Goal: Transaction & Acquisition: Purchase product/service

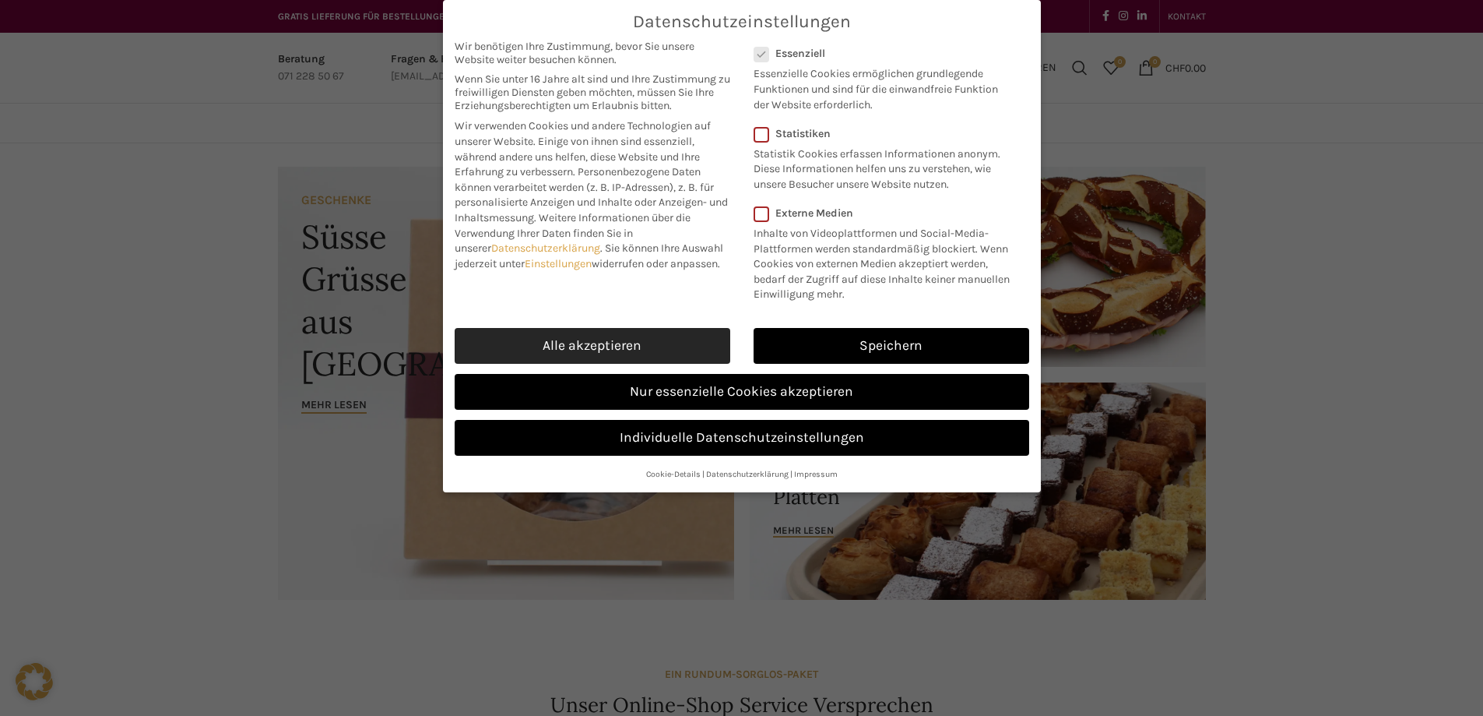
click at [637, 364] on link "Alle akzeptieren" at bounding box center [593, 346] width 276 height 36
checkbox input "true"
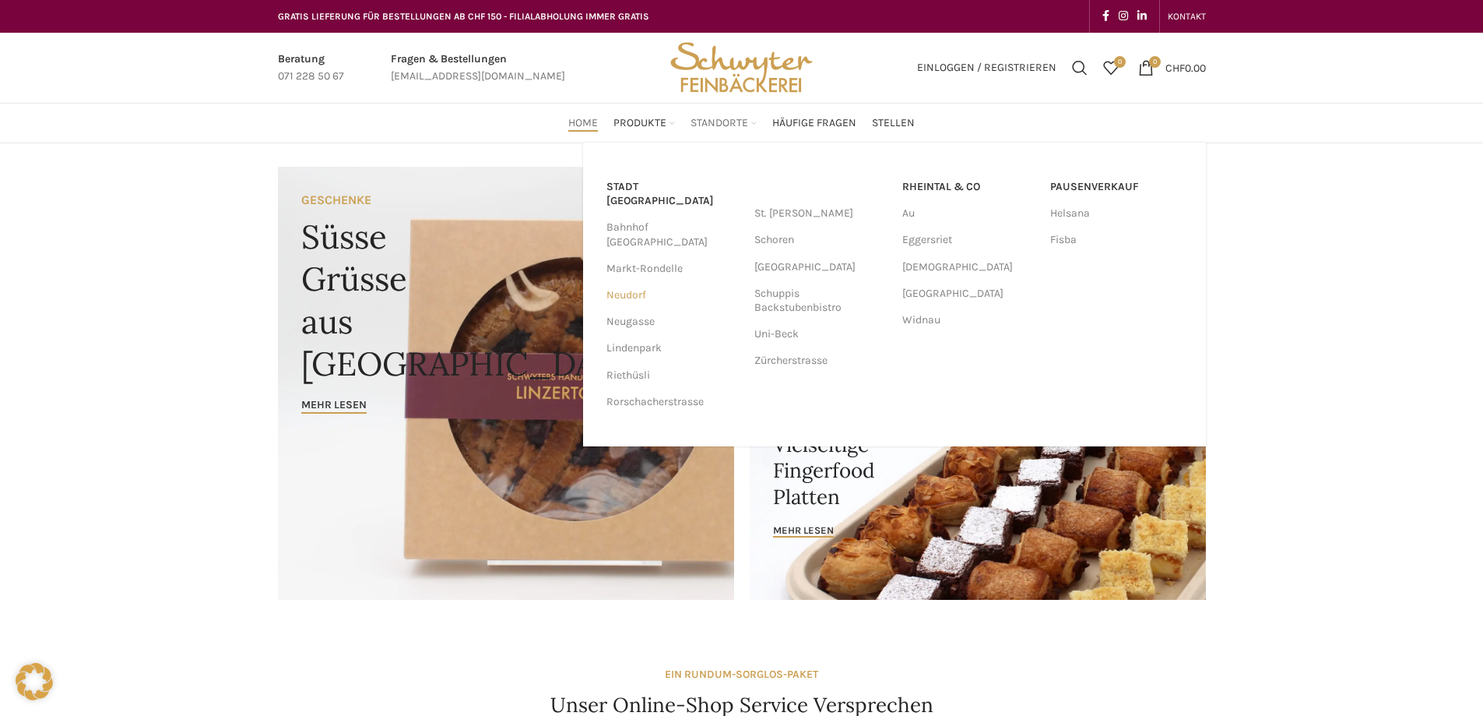
click at [624, 282] on link "Neudorf" at bounding box center [673, 295] width 132 height 26
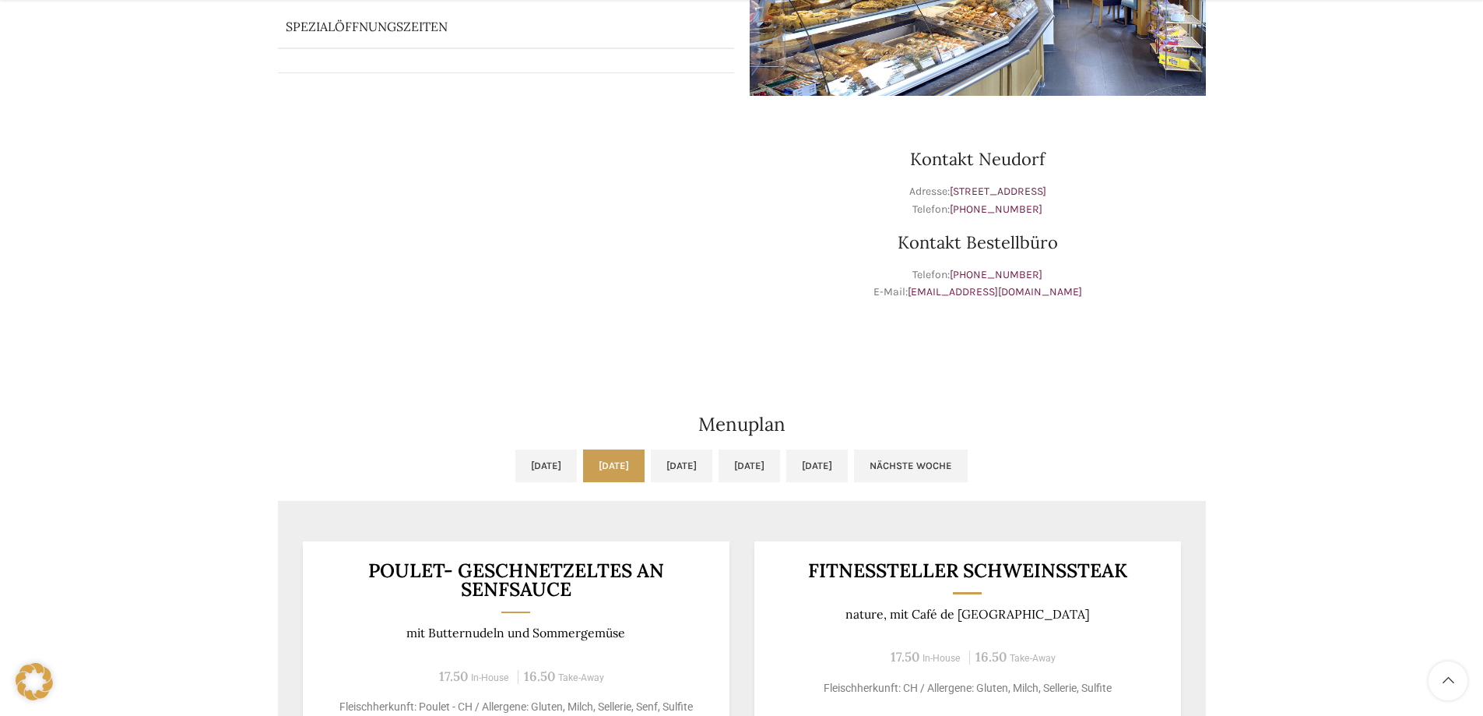
scroll to position [467, 0]
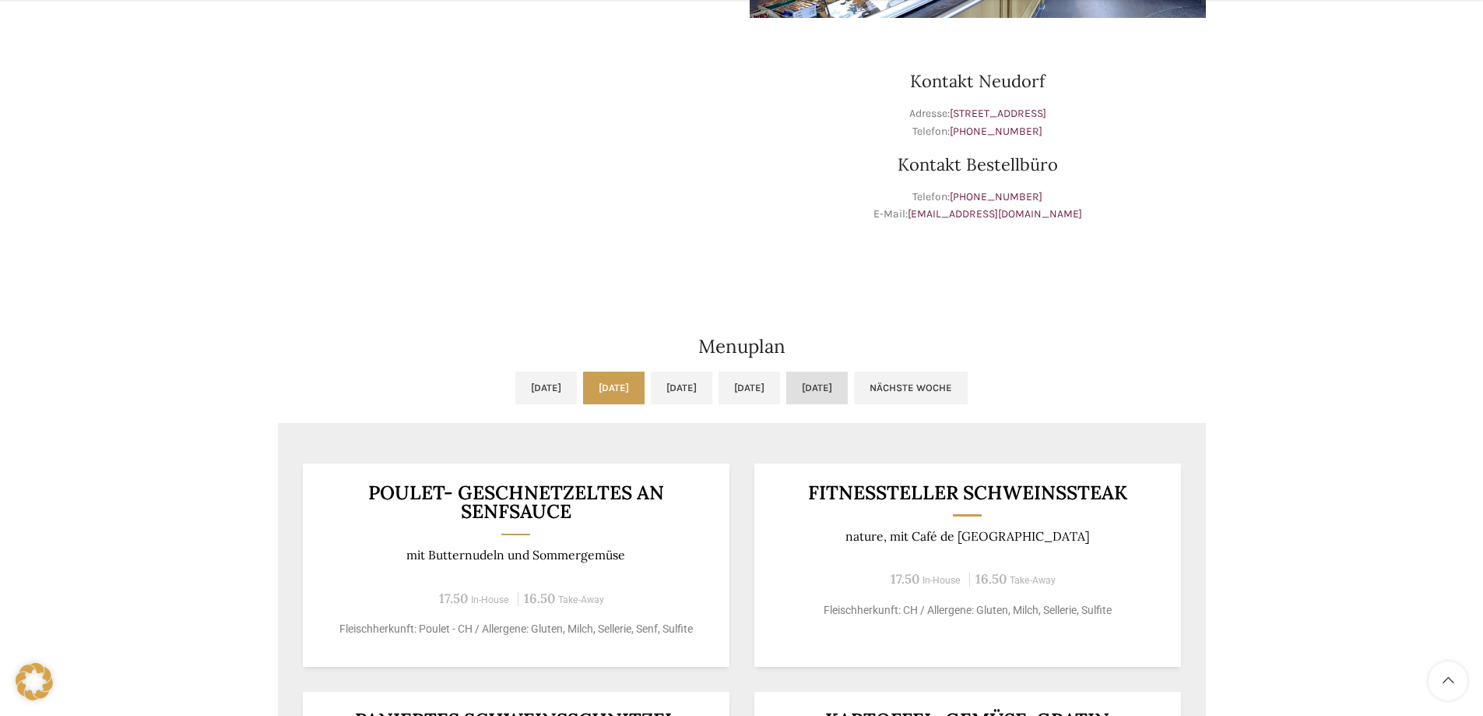
click at [848, 385] on link "Fr, 22.08.2025" at bounding box center [817, 387] width 62 height 33
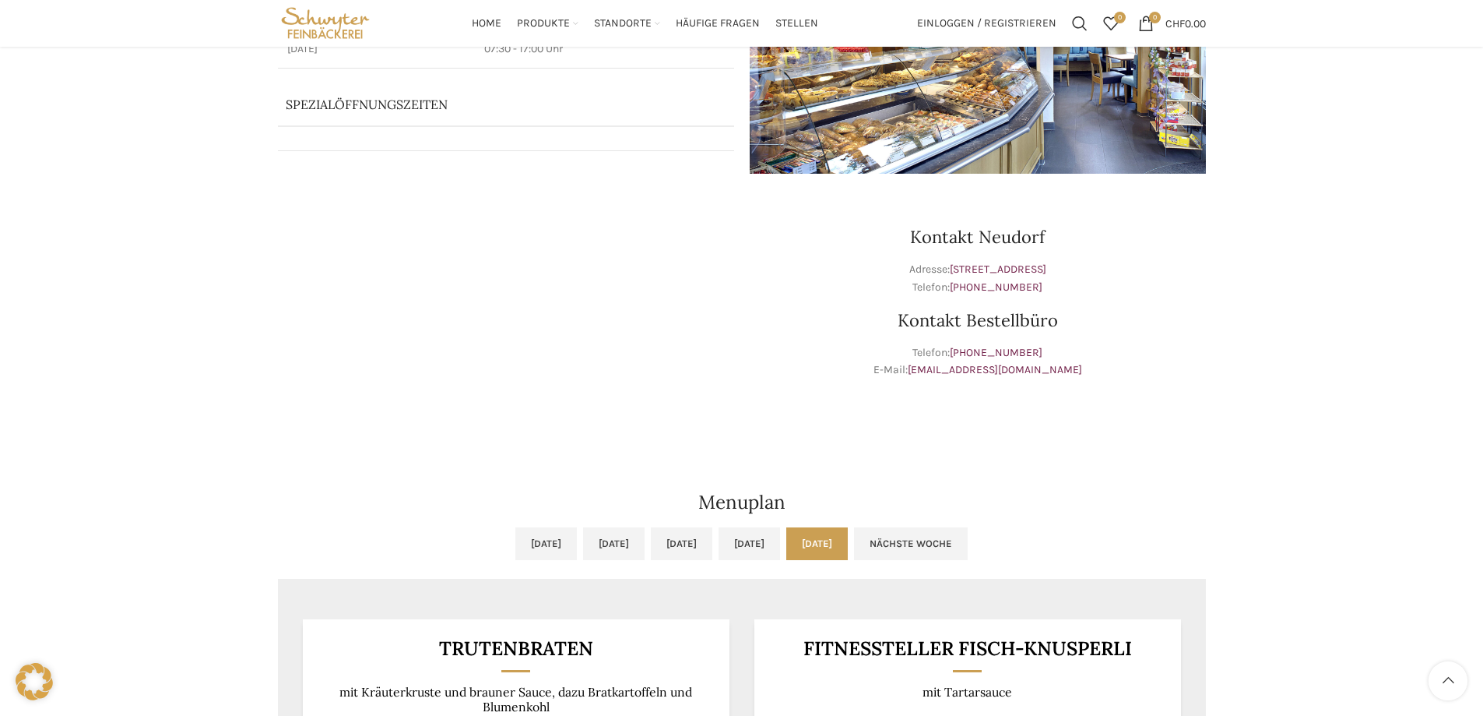
scroll to position [0, 0]
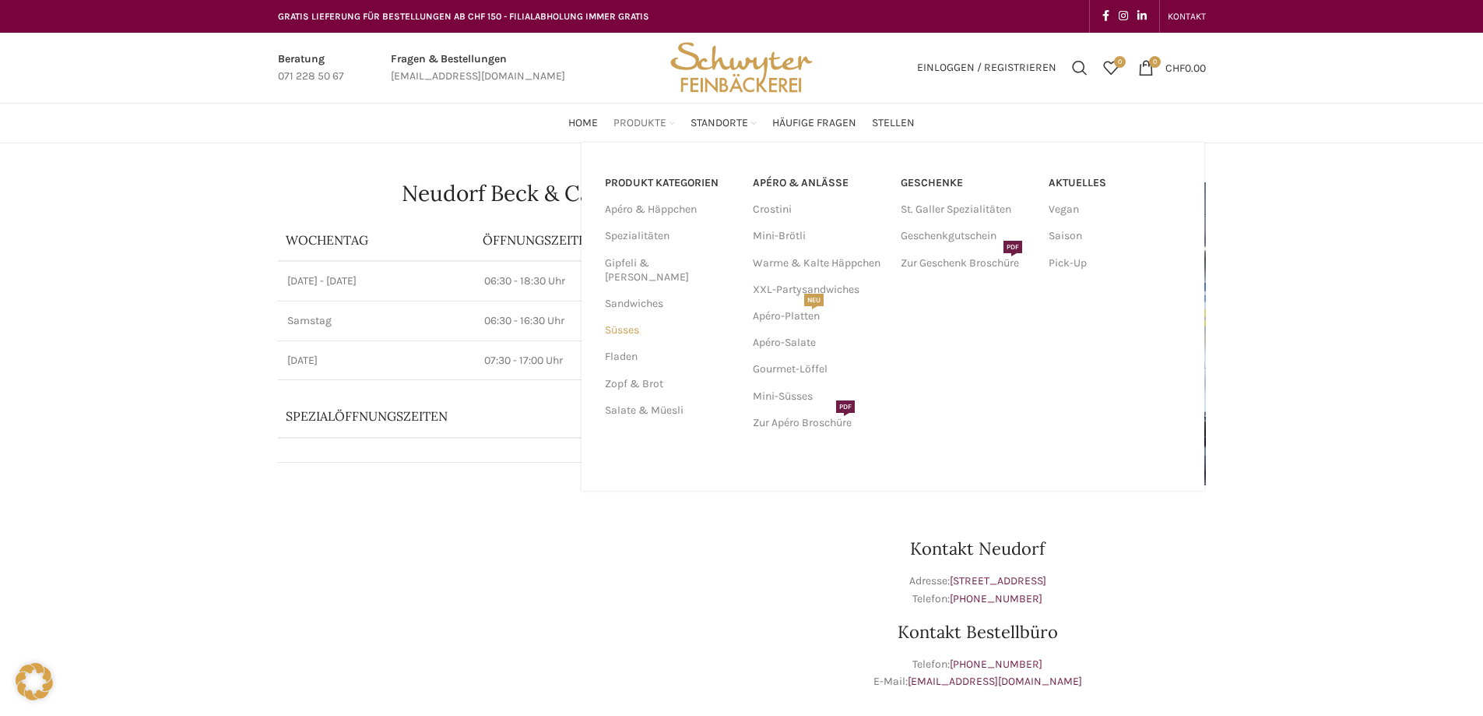
click at [625, 317] on link "Süsses" at bounding box center [669, 330] width 129 height 26
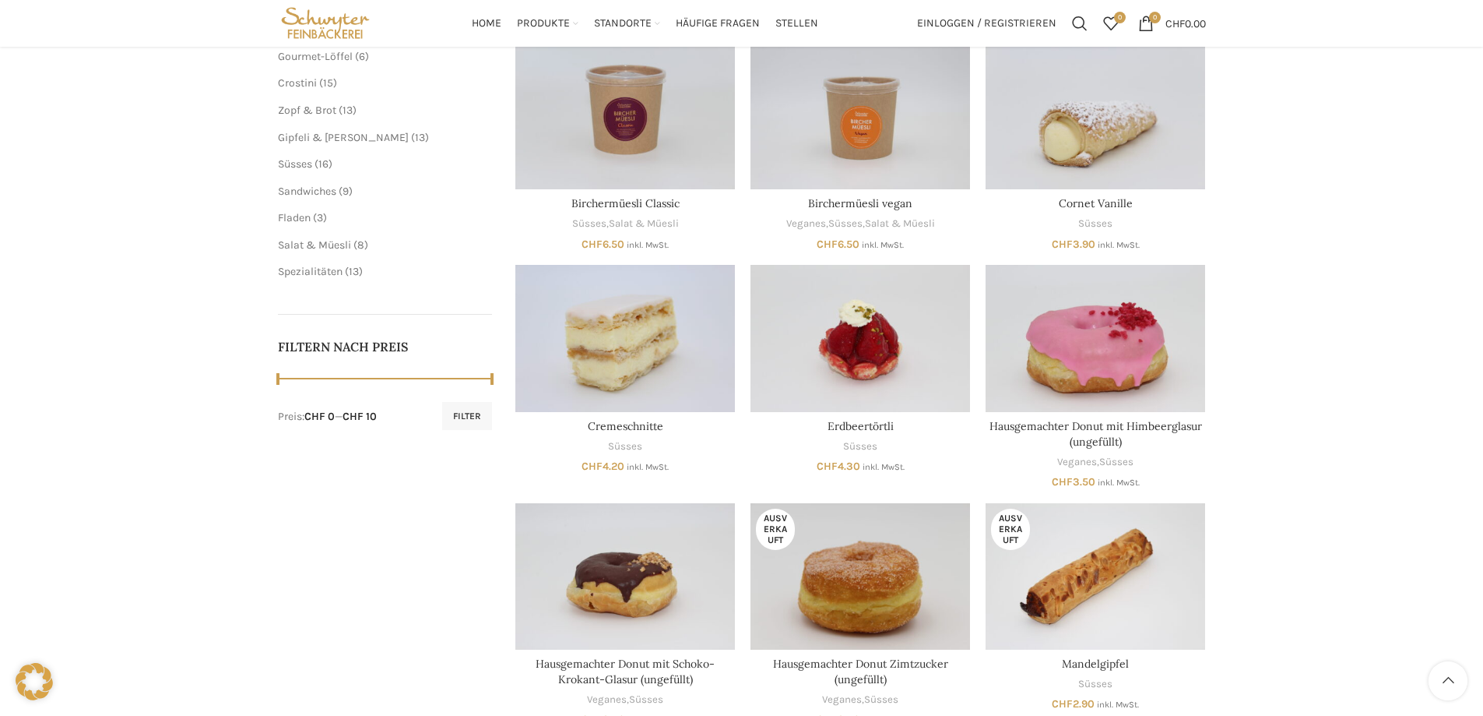
scroll to position [389, 0]
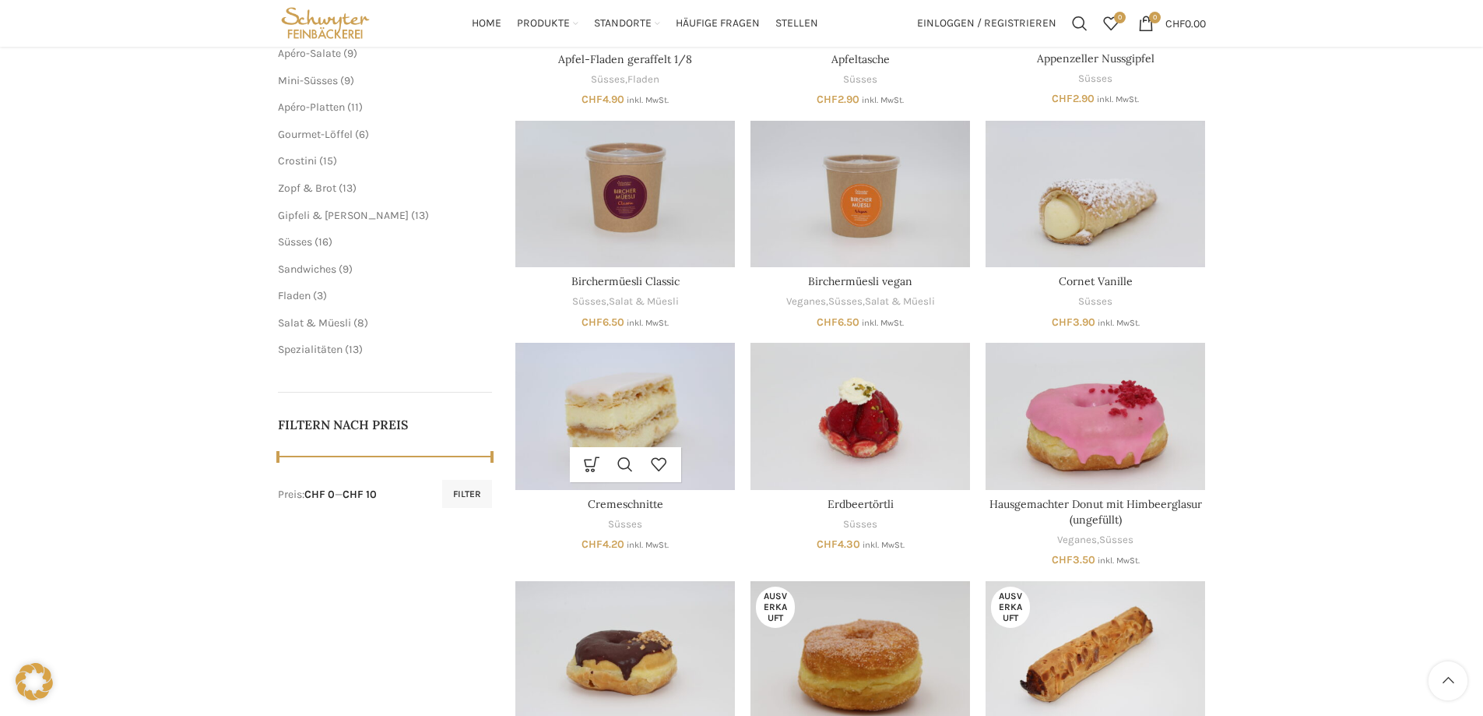
click at [622, 393] on img "Cremeschnitte" at bounding box center [625, 416] width 220 height 146
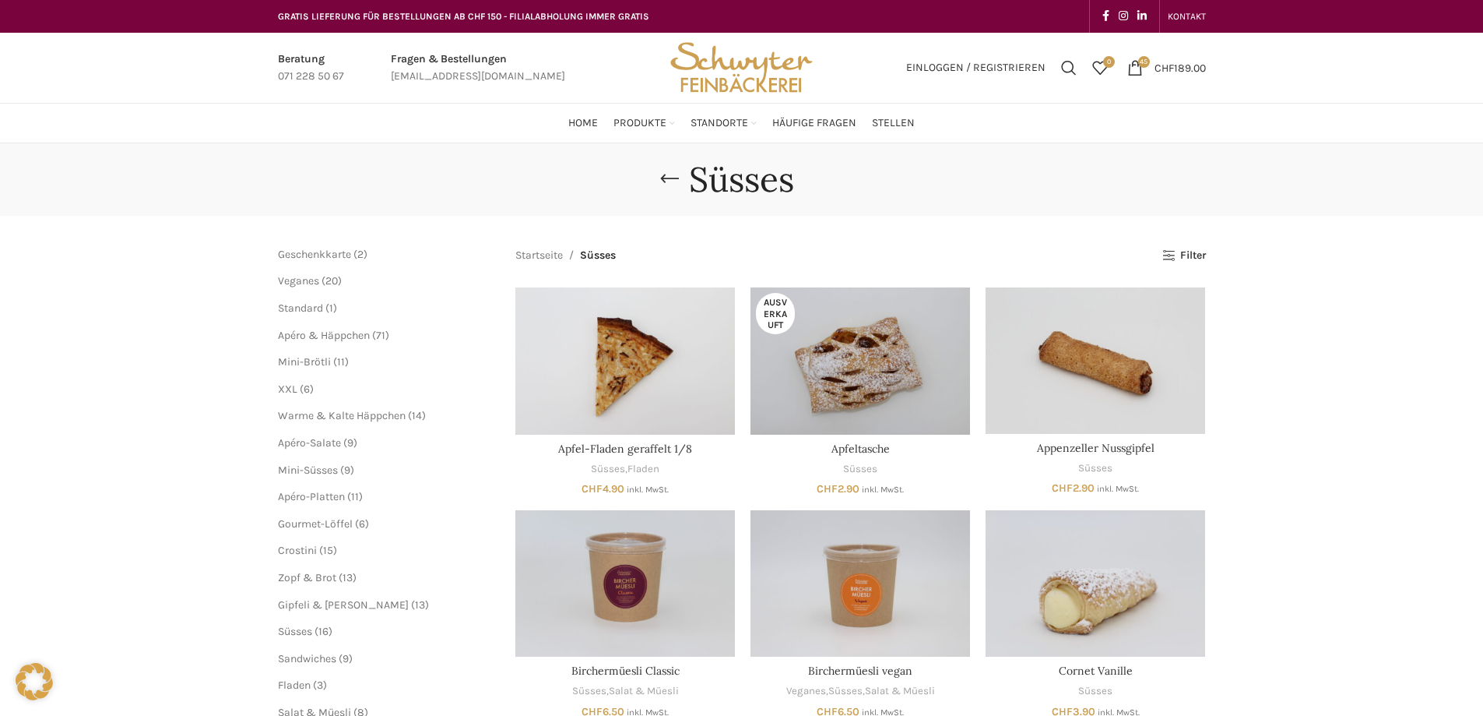
scroll to position [78, 0]
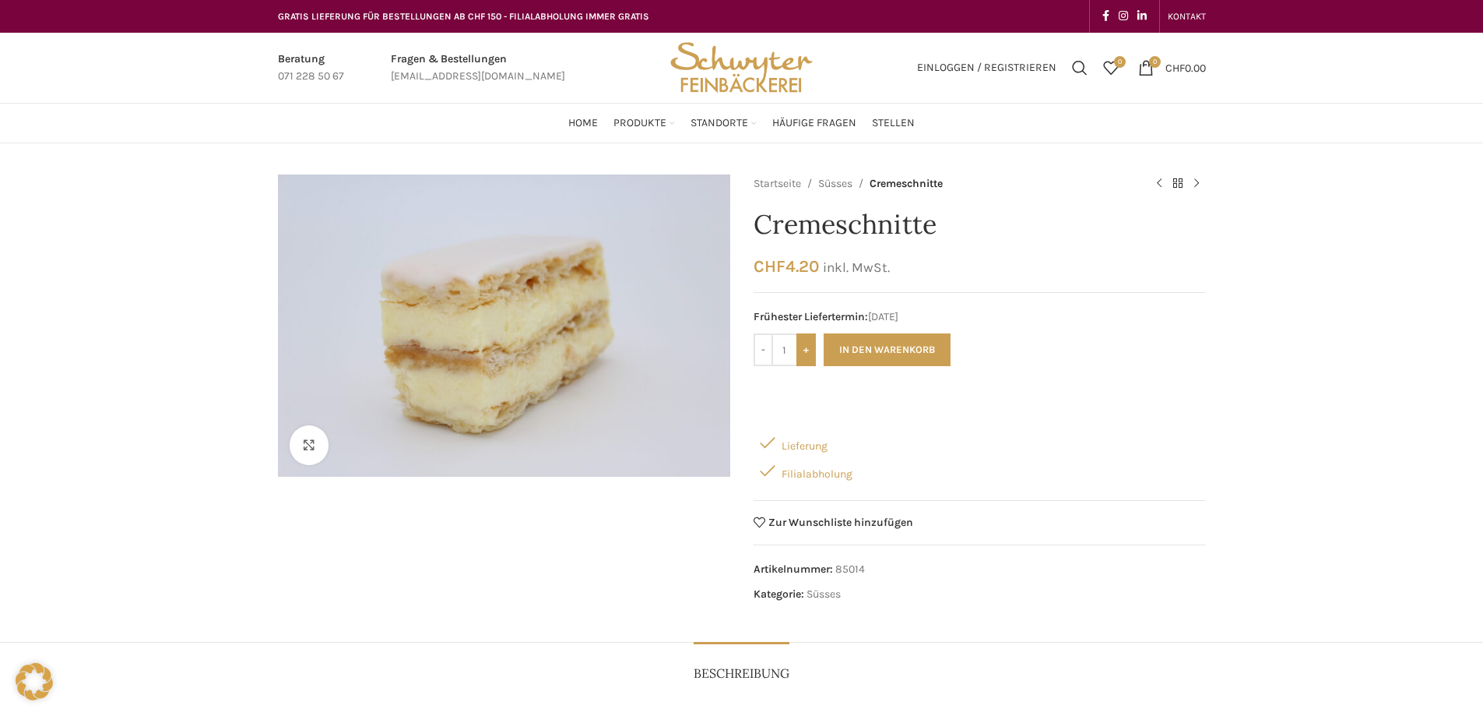
click at [806, 350] on input "+" at bounding box center [806, 349] width 19 height 33
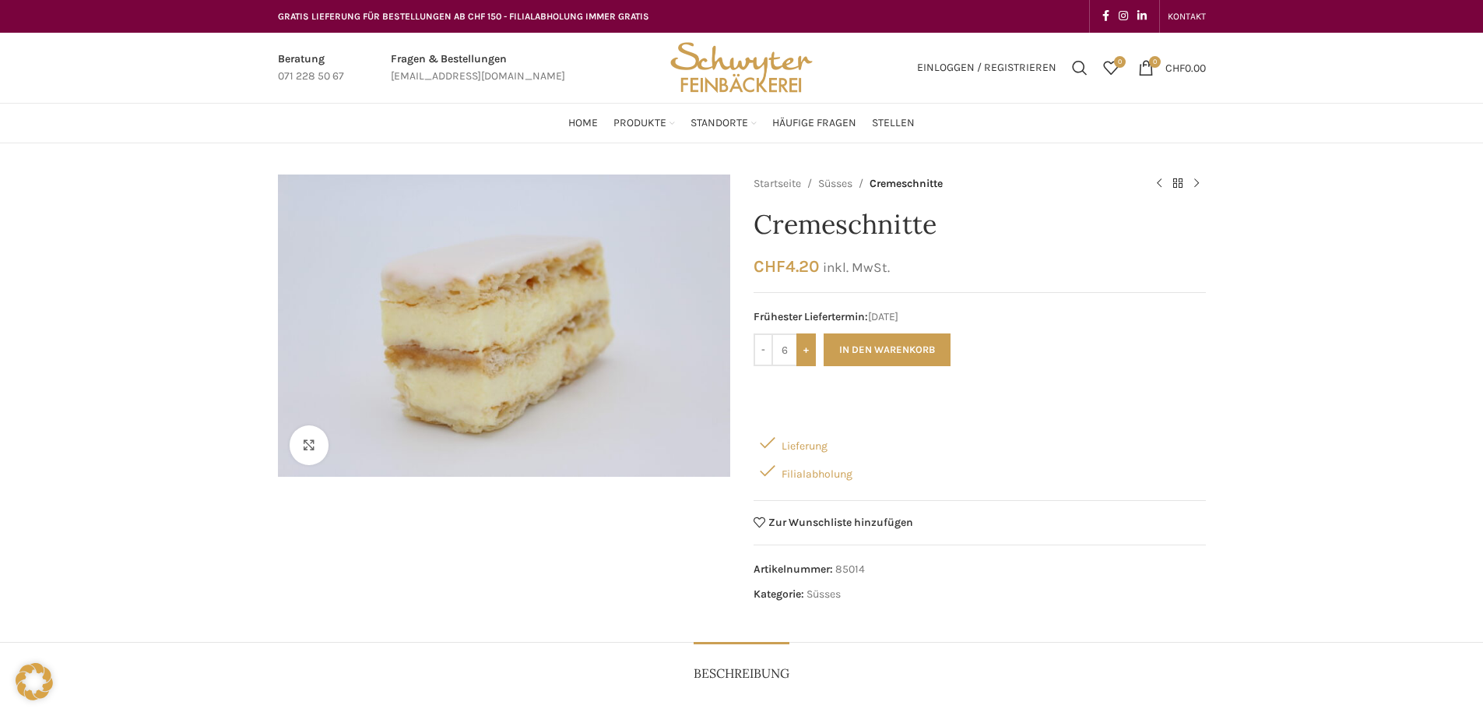
click at [806, 350] on input "+" at bounding box center [806, 349] width 19 height 33
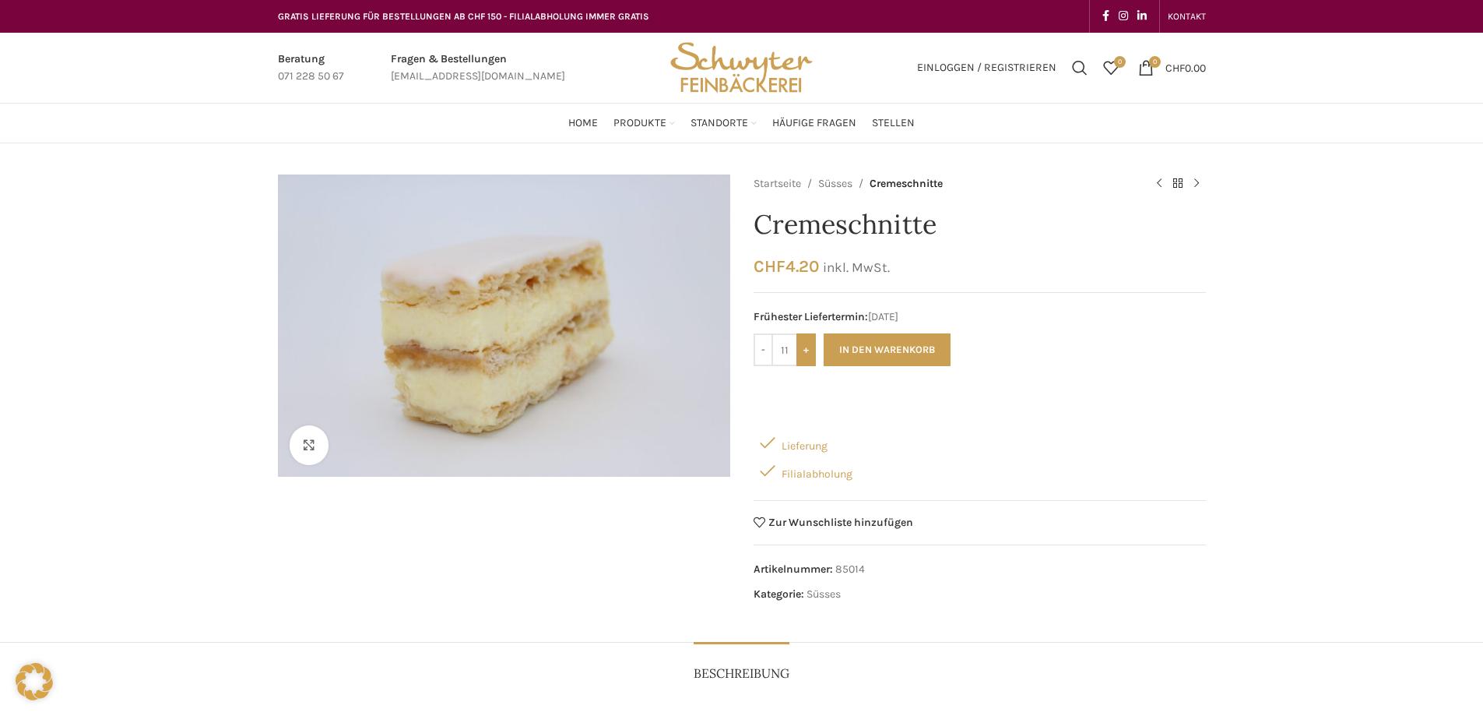
click at [806, 350] on input "+" at bounding box center [806, 349] width 19 height 33
click at [806, 349] on input "+" at bounding box center [806, 349] width 19 height 33
click at [806, 347] on input "+" at bounding box center [806, 349] width 19 height 33
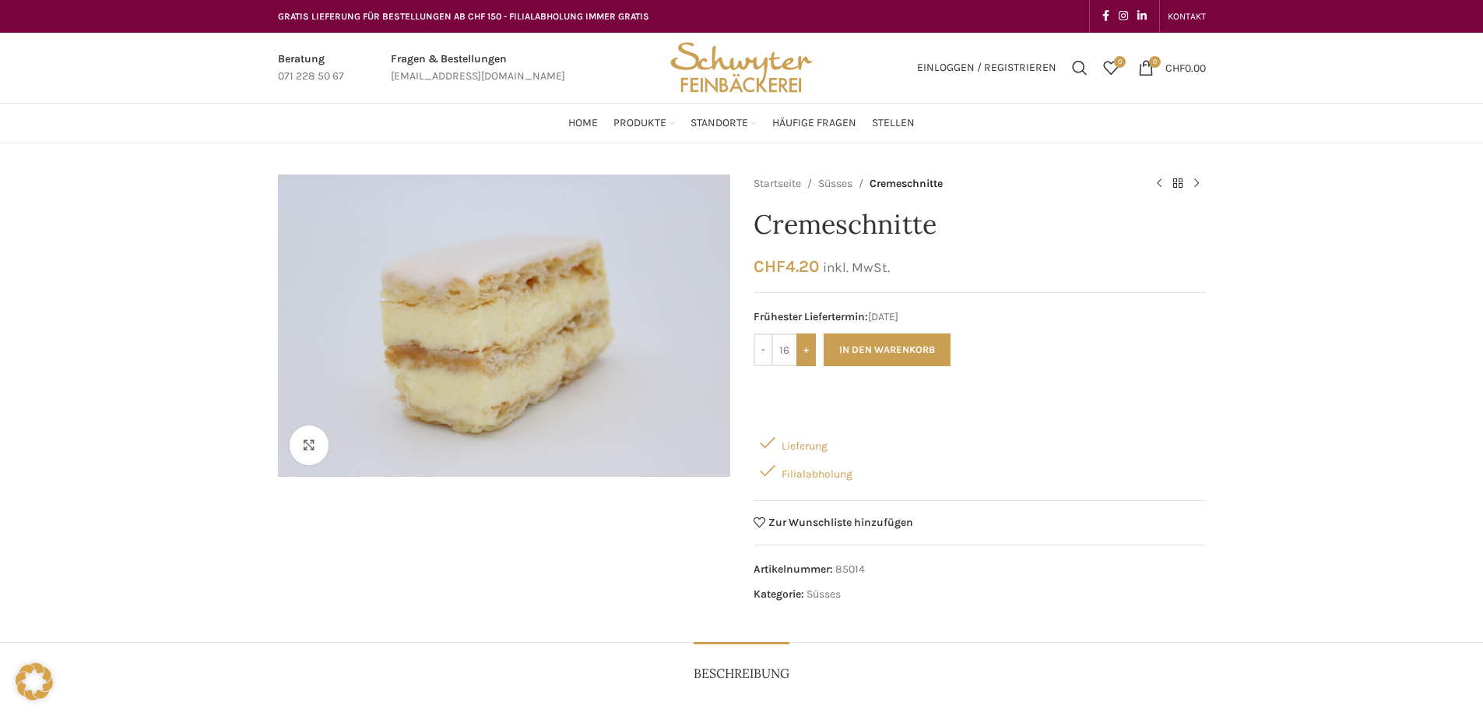
click at [806, 347] on input "+" at bounding box center [806, 349] width 19 height 33
click at [902, 347] on button "In den Warenkorb" at bounding box center [887, 349] width 127 height 33
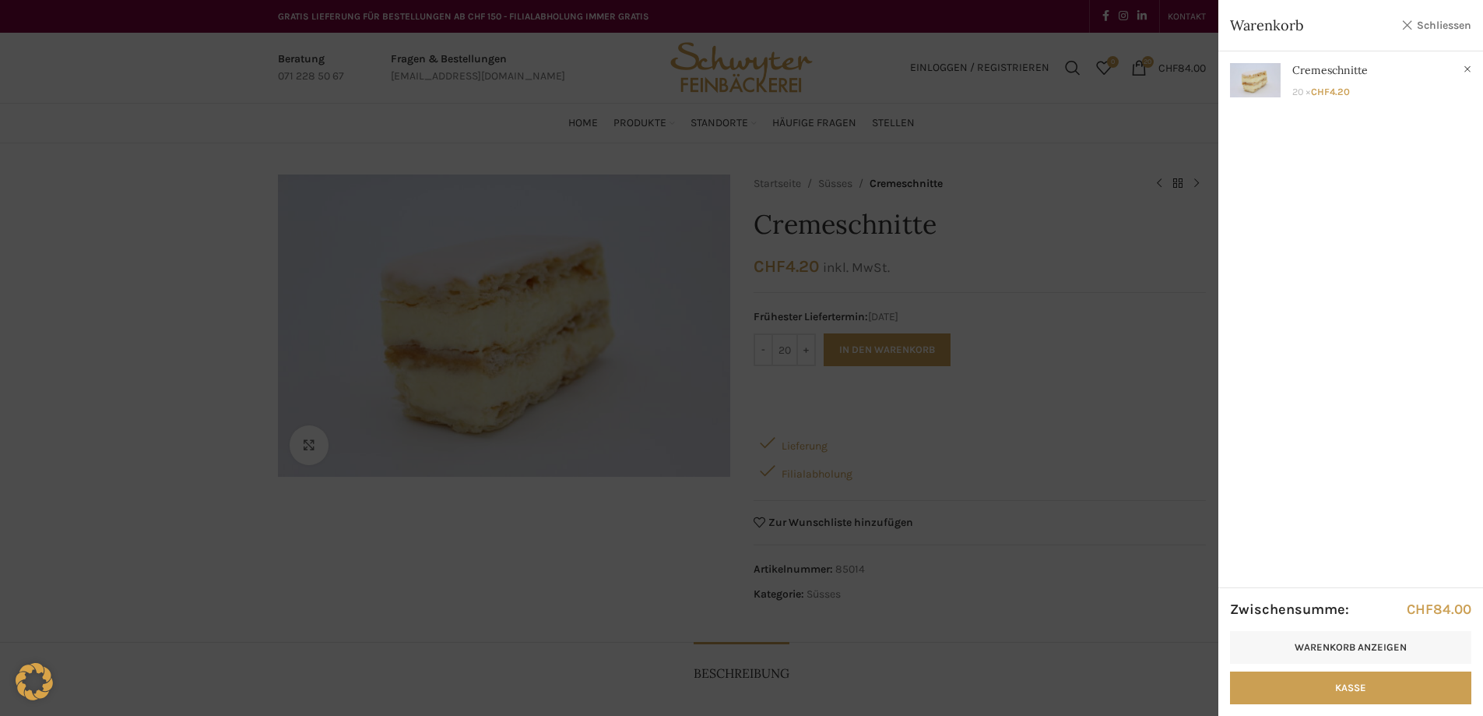
click at [1438, 26] on link "Schliessen" at bounding box center [1437, 25] width 70 height 19
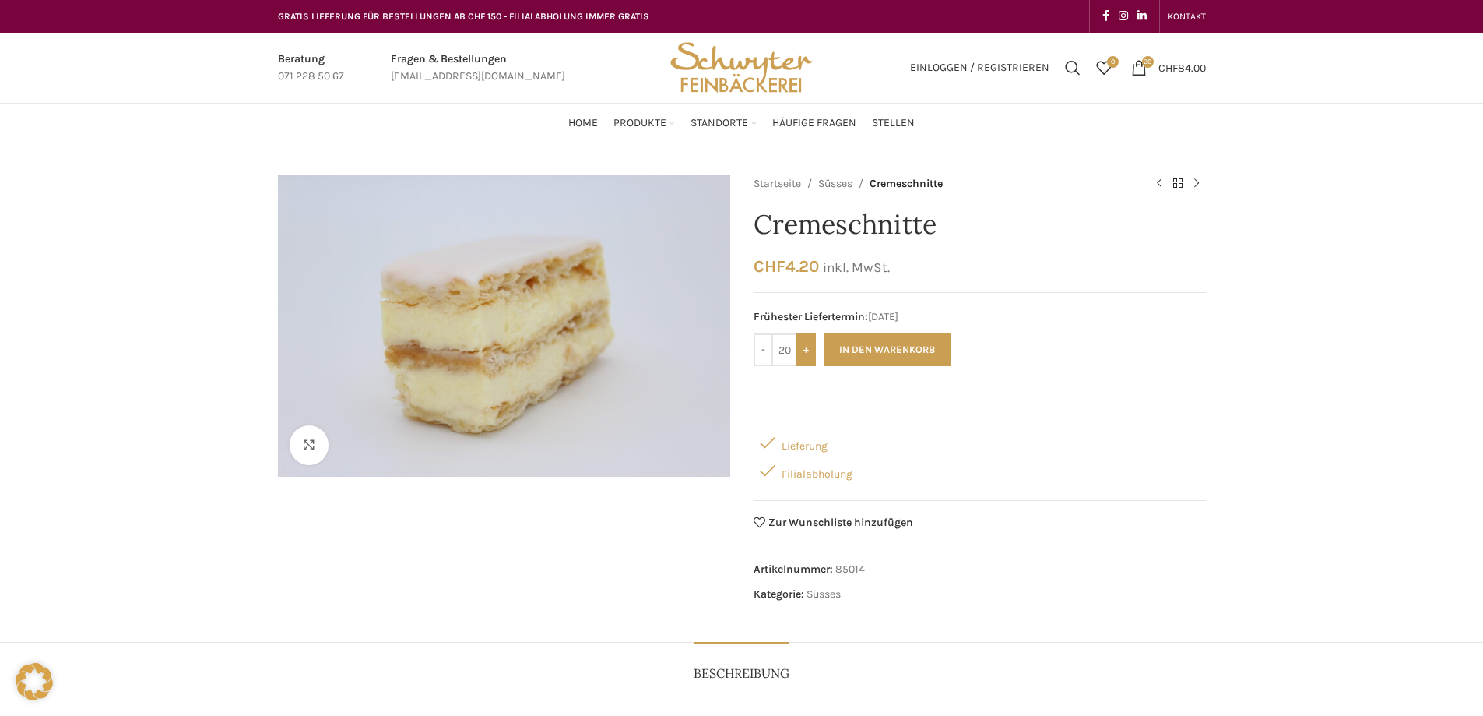
click at [804, 348] on input "+" at bounding box center [806, 349] width 19 height 33
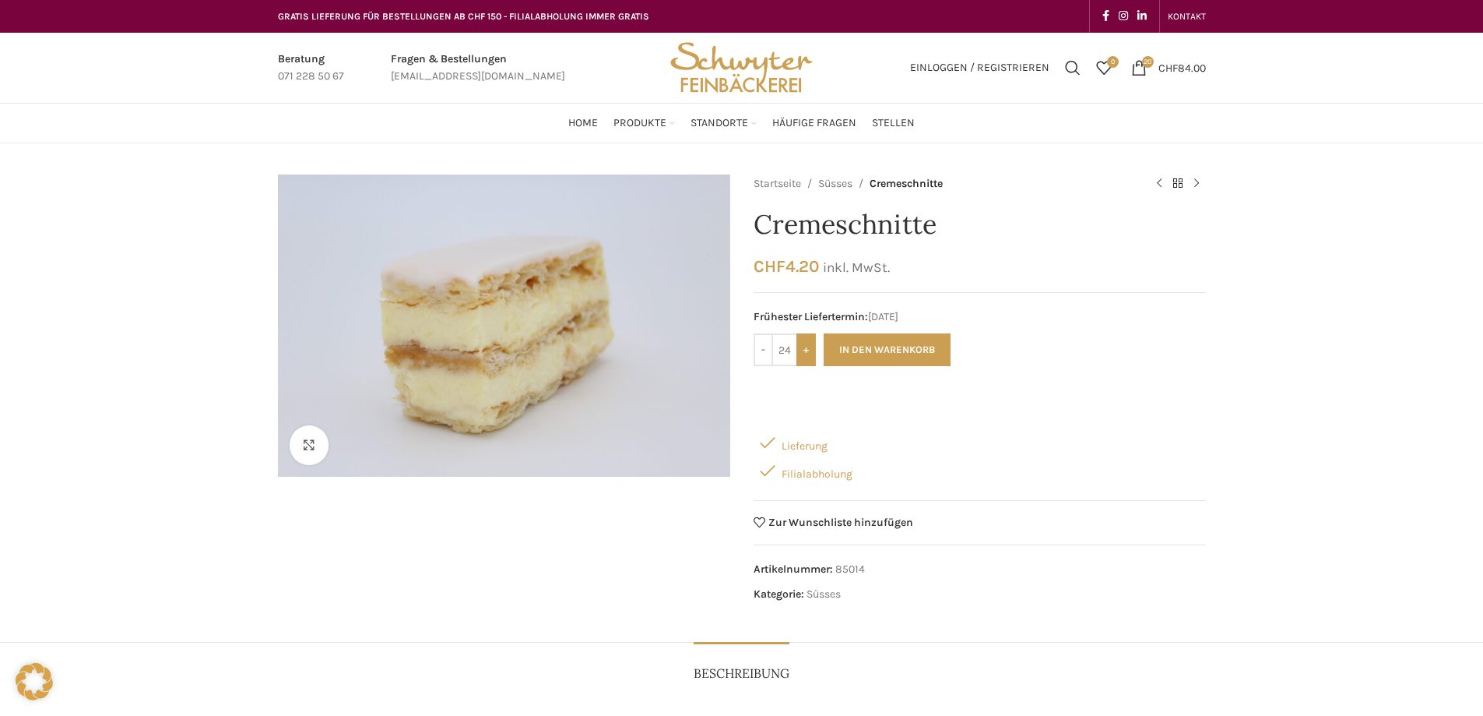
type input "25"
click at [899, 341] on button "In den Warenkorb" at bounding box center [887, 349] width 127 height 33
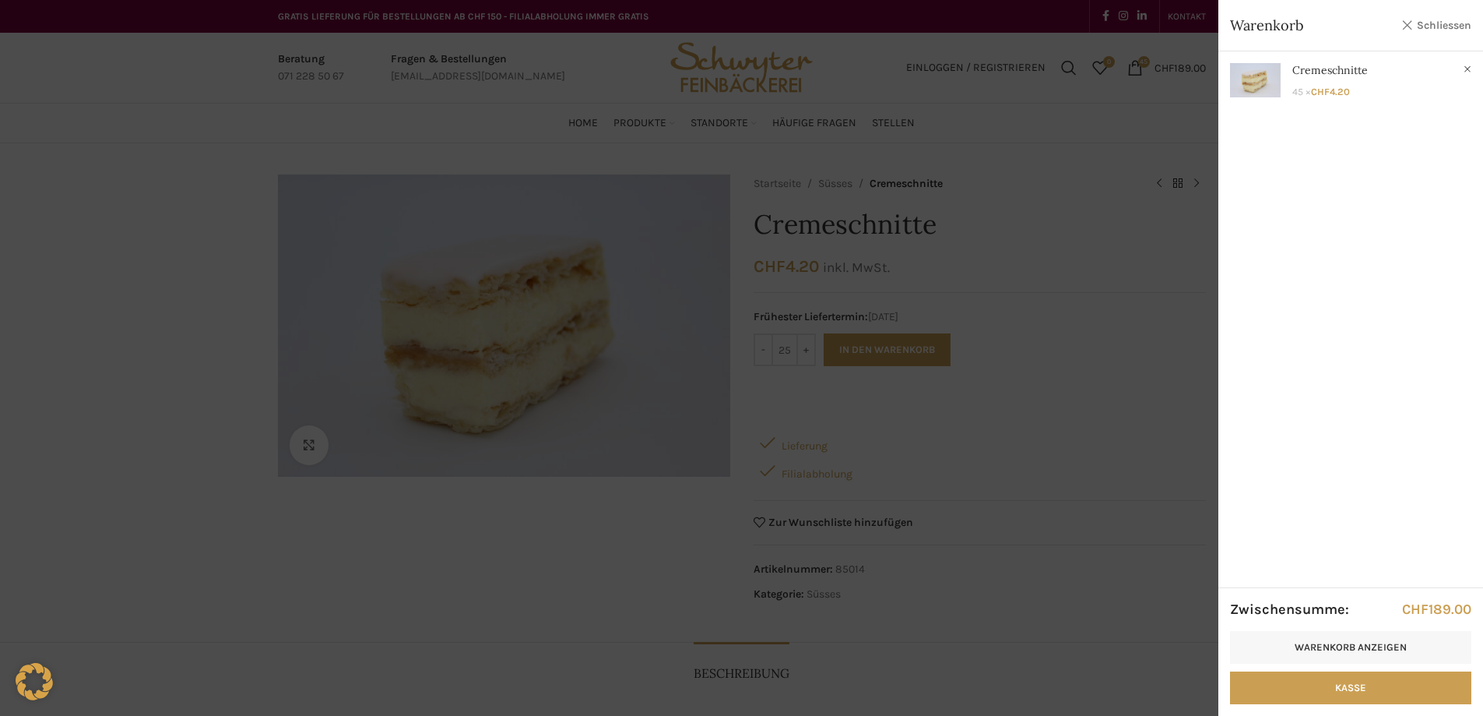
click at [1456, 23] on link "Schliessen" at bounding box center [1437, 25] width 70 height 19
